Goal: Task Accomplishment & Management: Use online tool/utility

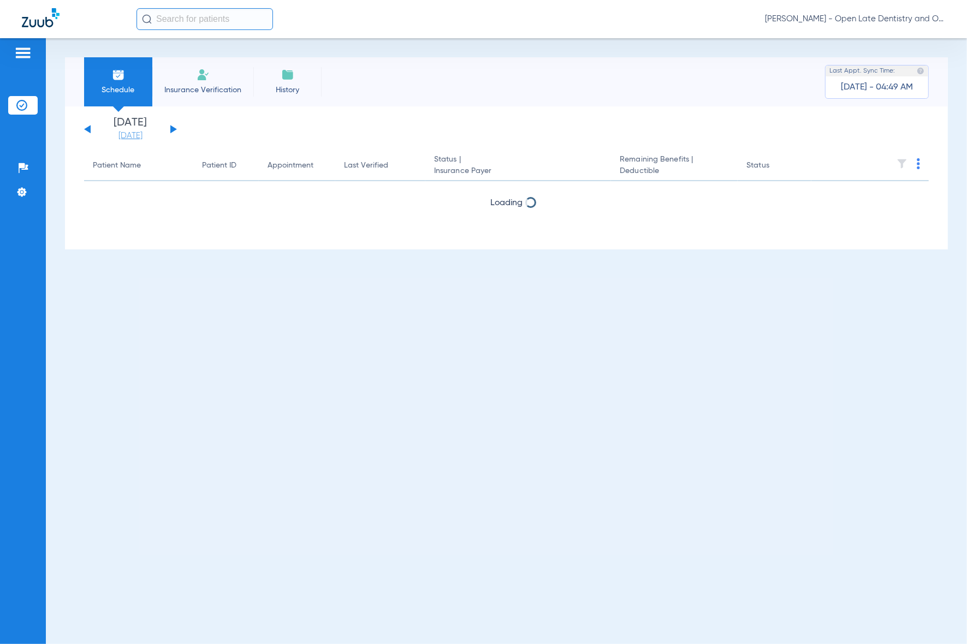
click at [127, 133] on link "09-28-2025" at bounding box center [131, 135] width 66 height 11
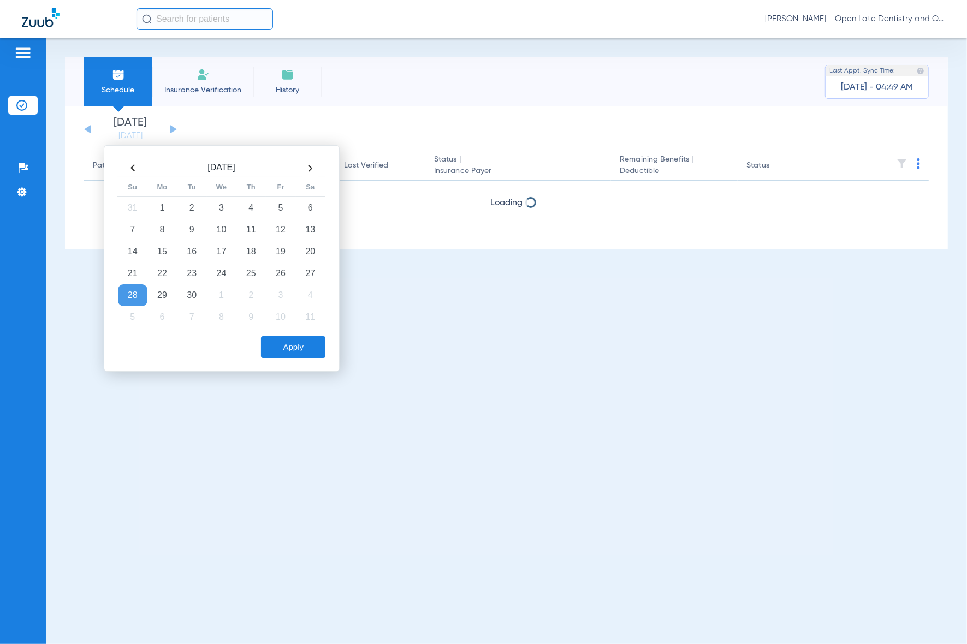
click at [314, 173] on th at bounding box center [309, 167] width 29 height 17
click at [133, 170] on th at bounding box center [132, 168] width 29 height 17
click at [306, 349] on button "Apply" at bounding box center [293, 347] width 64 height 22
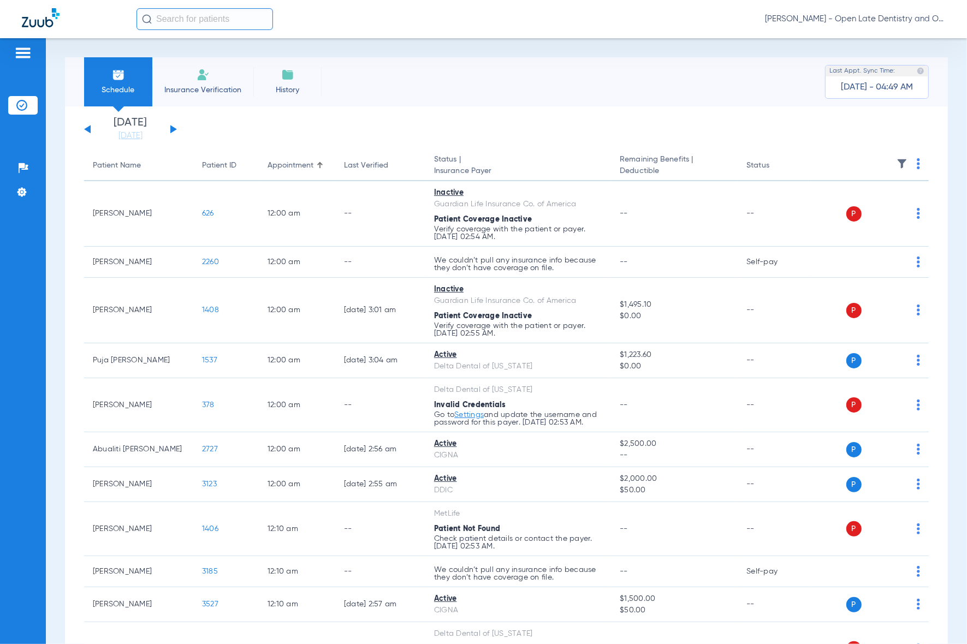
click at [917, 163] on img at bounding box center [918, 163] width 3 height 11
click at [850, 207] on span "Verify All" at bounding box center [867, 208] width 68 height 8
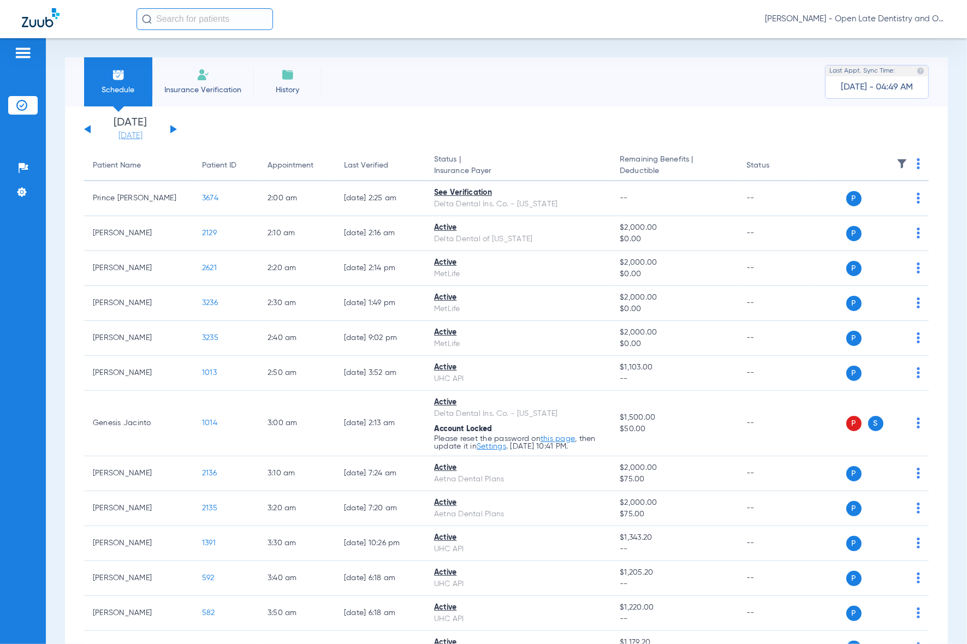
click at [127, 130] on link "09-21-2025" at bounding box center [131, 135] width 66 height 11
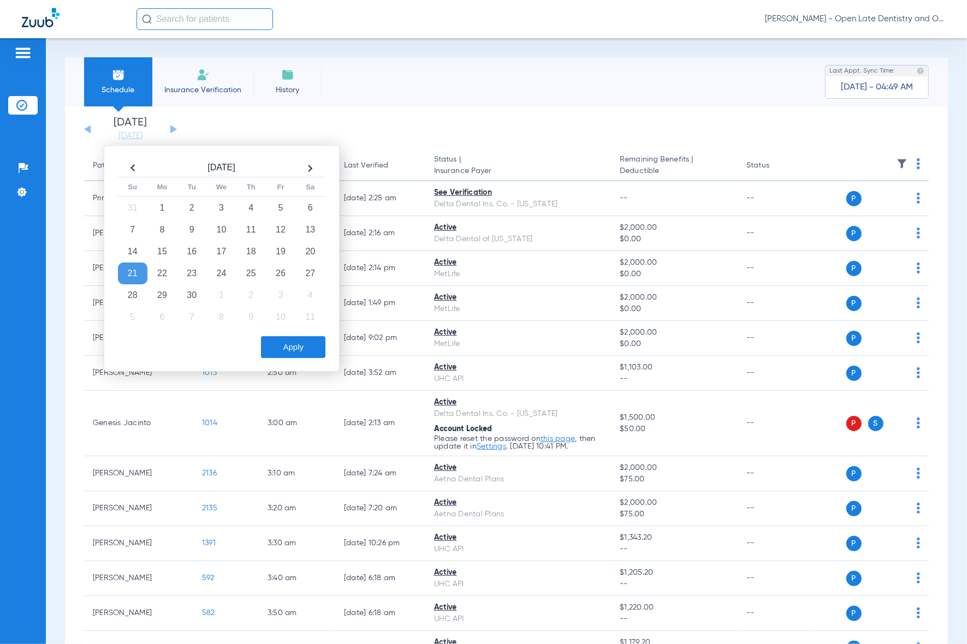
click at [888, 135] on app-single-date-navigator "Thursday 06-12-2025 Friday 06-13-2025 Saturday 06-14-2025 Sunday 06-15-2025 Mon…" at bounding box center [506, 129] width 845 height 24
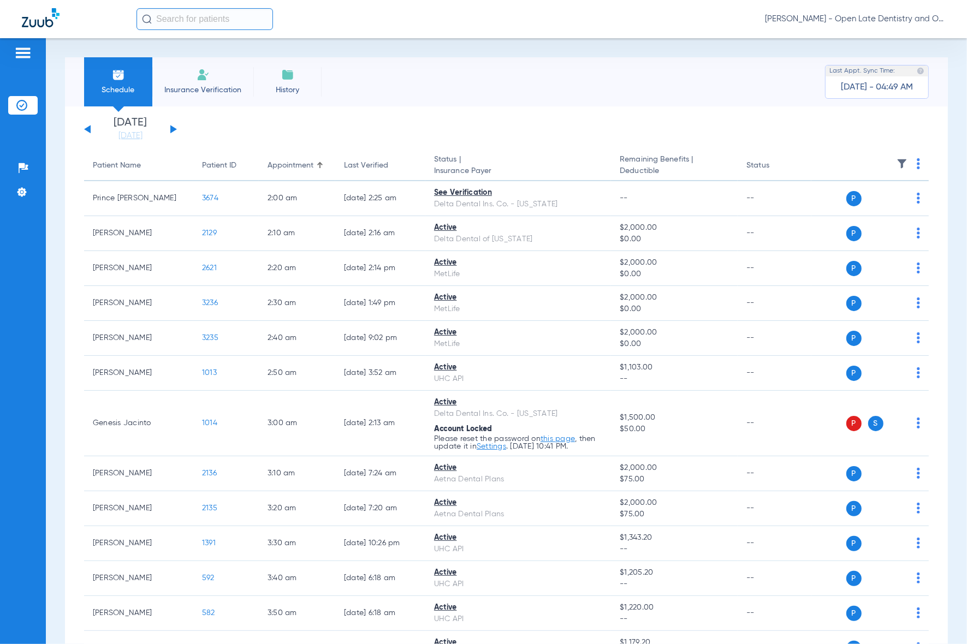
click at [917, 165] on img at bounding box center [918, 163] width 3 height 11
click at [866, 209] on span "Verify All" at bounding box center [867, 208] width 68 height 8
